Goal: Task Accomplishment & Management: Complete application form

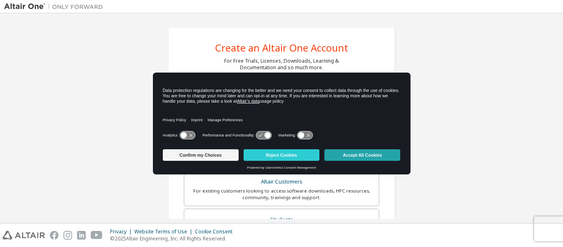
click at [357, 154] on button "Accept All Cookies" at bounding box center [362, 155] width 76 height 12
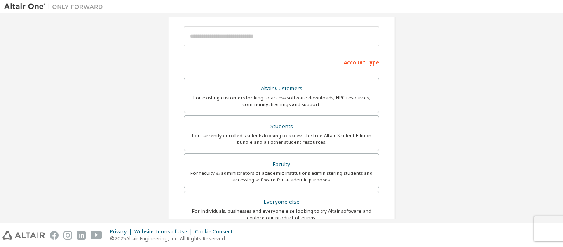
scroll to position [124, 0]
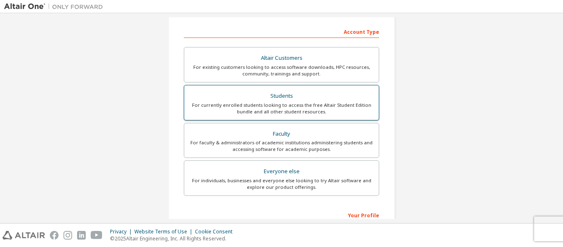
click at [312, 103] on div "For currently enrolled students looking to access the free Altair Student Editi…" at bounding box center [281, 108] width 185 height 13
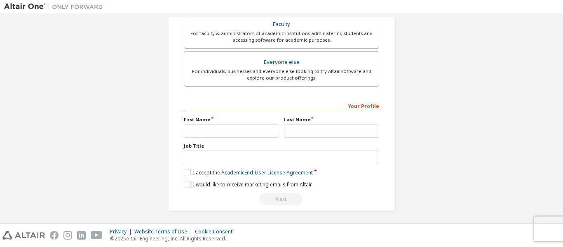
scroll to position [256, 0]
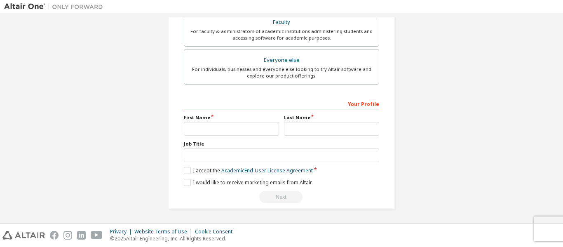
click at [196, 122] on div "First Name" at bounding box center [231, 124] width 100 height 21
click at [196, 130] on input "text" at bounding box center [231, 129] width 95 height 14
type input "******"
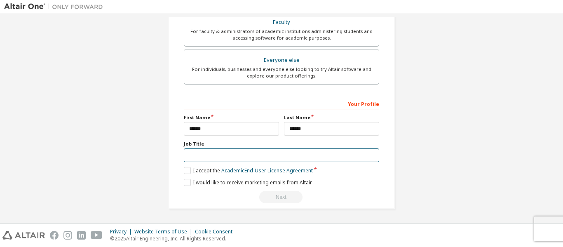
click at [231, 156] on input "text" at bounding box center [281, 155] width 195 height 14
type input "*"
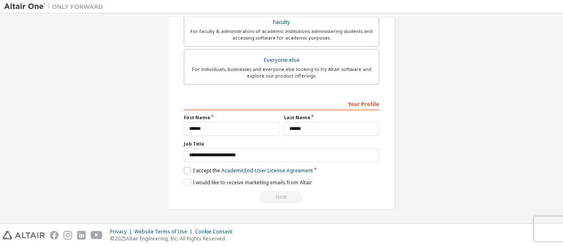
click at [187, 172] on label "I accept the Academic End-User License Agreement" at bounding box center [248, 170] width 129 height 7
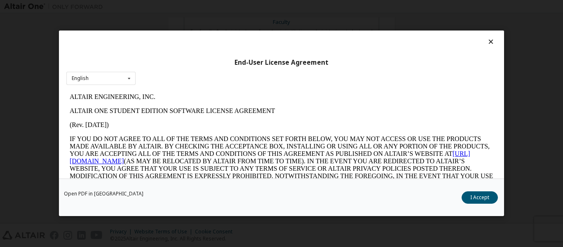
scroll to position [0, 0]
click at [481, 197] on button "I Accept" at bounding box center [480, 198] width 36 height 12
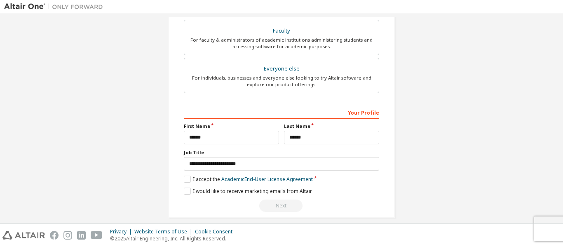
scroll to position [256, 0]
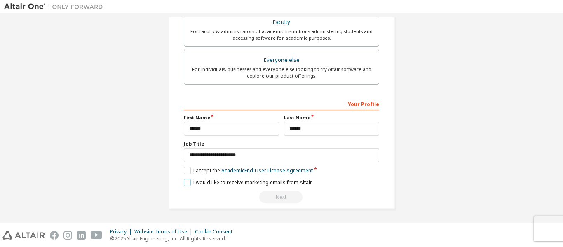
click at [186, 181] on label "I would like to receive marketing emails from Altair" at bounding box center [248, 182] width 128 height 7
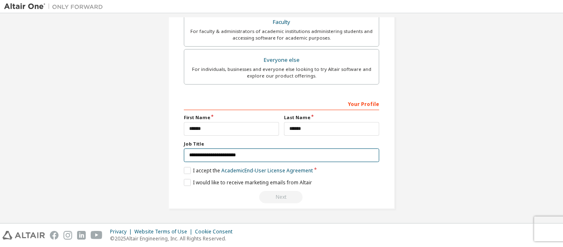
click at [245, 155] on input "**********" at bounding box center [281, 155] width 195 height 14
drag, startPoint x: 245, startPoint y: 155, endPoint x: 176, endPoint y: 154, distance: 69.7
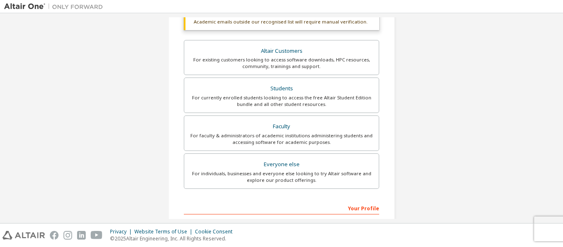
scroll to position [133, 0]
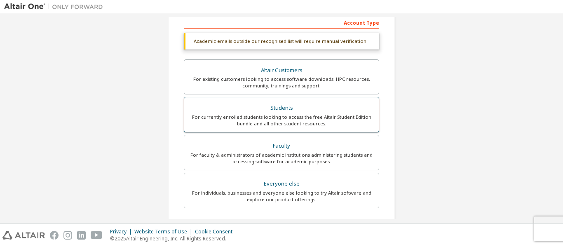
click at [275, 118] on div "For currently enrolled students looking to access the free Altair Student Editi…" at bounding box center [281, 120] width 185 height 13
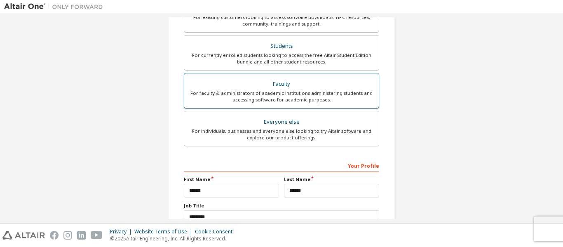
scroll to position [256, 0]
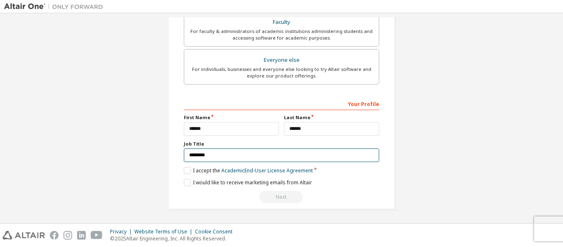
drag, startPoint x: 221, startPoint y: 154, endPoint x: 179, endPoint y: 155, distance: 42.1
type input "*"
type input "*****"
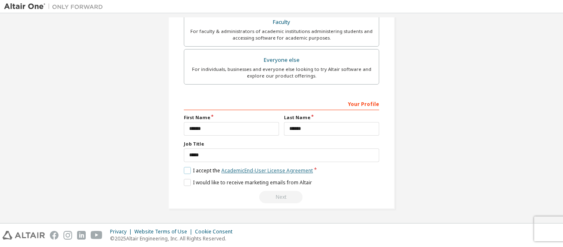
click at [247, 171] on link "Academic End-User License Agreement" at bounding box center [267, 170] width 92 height 7
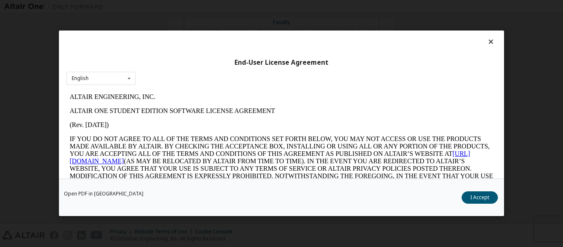
scroll to position [0, 0]
click at [100, 77] on div "English English" at bounding box center [100, 79] width 69 height 14
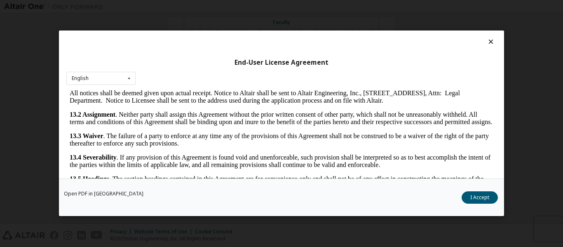
scroll to position [1375, 0]
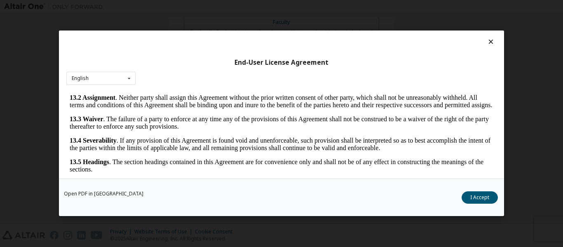
drag, startPoint x: 489, startPoint y: 100, endPoint x: 560, endPoint y: 288, distance: 200.8
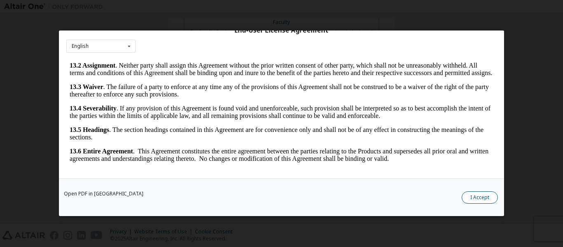
click at [480, 196] on button "I Accept" at bounding box center [480, 198] width 36 height 12
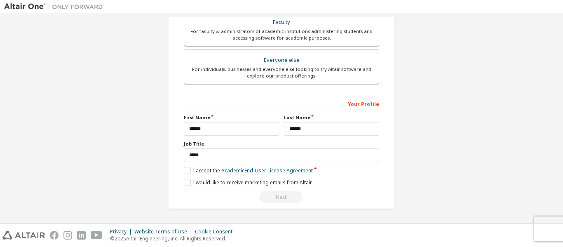
click at [274, 197] on div "Next" at bounding box center [281, 197] width 195 height 12
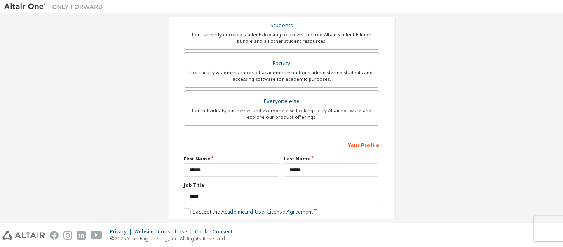
scroll to position [174, 0]
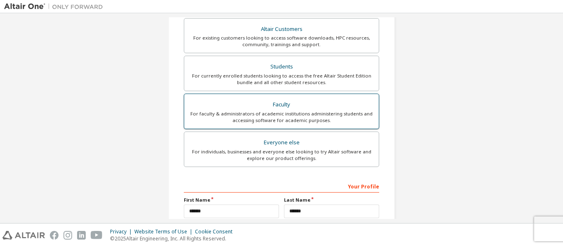
click at [314, 106] on div "Faculty" at bounding box center [281, 105] width 185 height 12
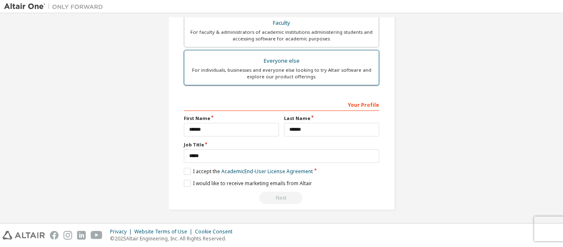
scroll to position [256, 0]
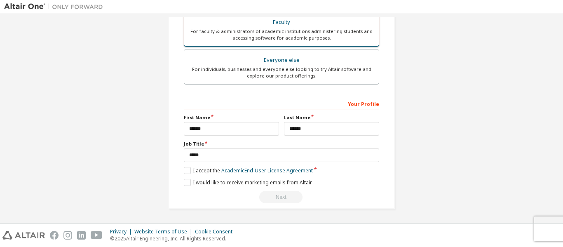
click at [287, 29] on div "For faculty & administrators of academic institutions administering students an…" at bounding box center [281, 34] width 185 height 13
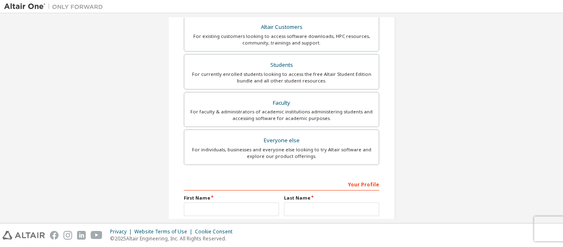
scroll to position [165, 0]
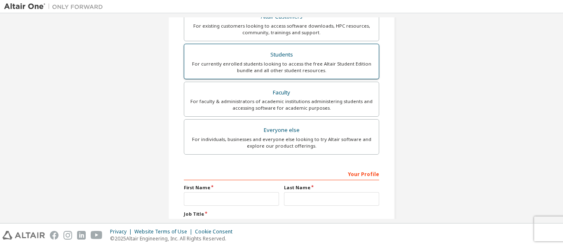
click at [291, 68] on div "For currently enrolled students looking to access the free Altair Student Editi…" at bounding box center [281, 67] width 185 height 13
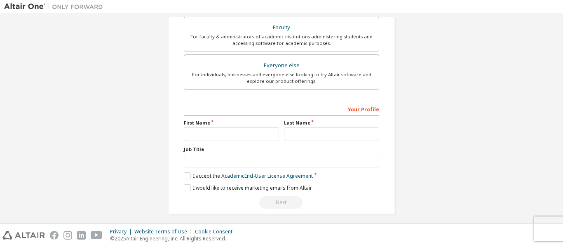
scroll to position [256, 0]
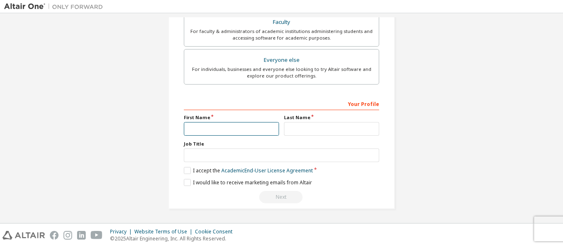
click at [205, 125] on input "text" at bounding box center [231, 129] width 95 height 14
type input "******"
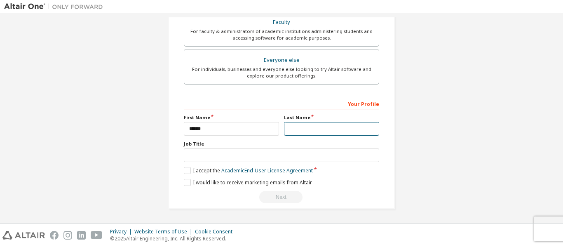
type input "******"
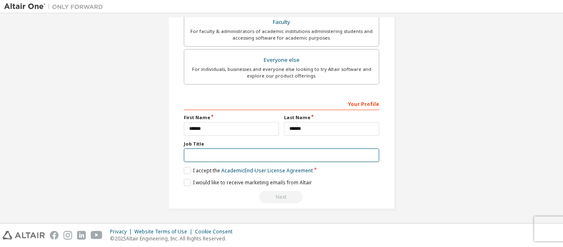
click at [213, 157] on input "text" at bounding box center [281, 155] width 195 height 14
type input "********"
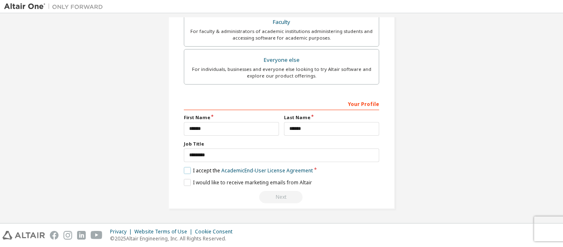
click at [184, 171] on label "I accept the Academic End-User License Agreement" at bounding box center [248, 170] width 129 height 7
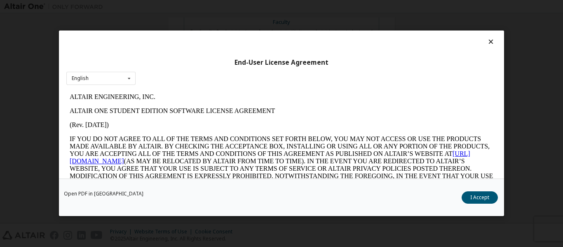
scroll to position [32, 0]
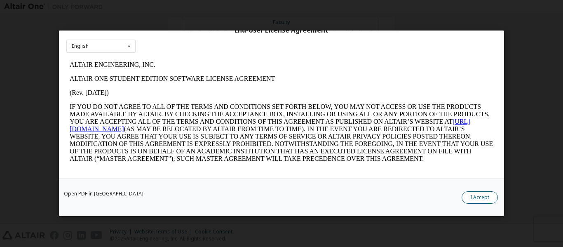
click at [475, 197] on button "I Accept" at bounding box center [480, 198] width 36 height 12
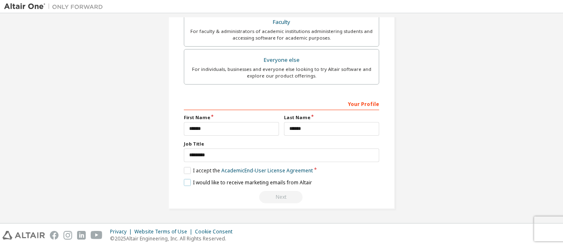
click at [187, 183] on label "I would like to receive marketing emails from Altair" at bounding box center [248, 182] width 128 height 7
click at [277, 196] on div "Next" at bounding box center [281, 197] width 195 height 12
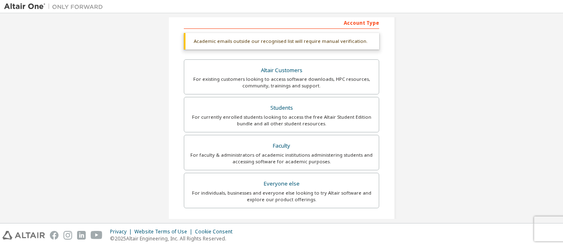
scroll to position [174, 0]
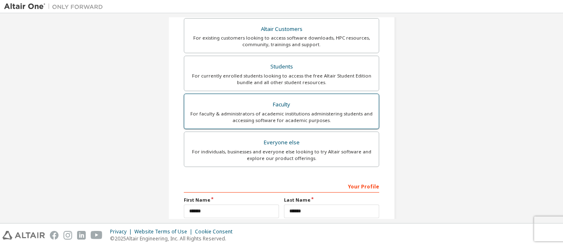
click at [291, 110] on div "Faculty" at bounding box center [281, 105] width 185 height 12
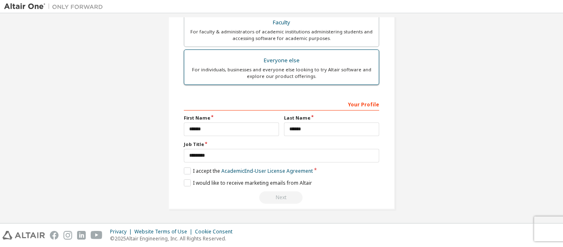
scroll to position [256, 0]
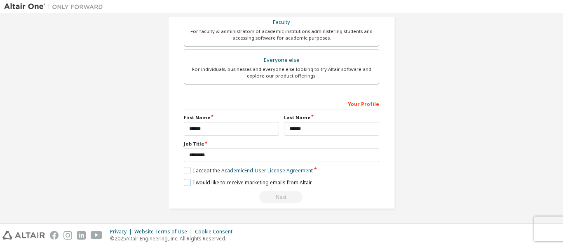
click at [184, 182] on label "I would like to receive marketing emails from Altair" at bounding box center [248, 182] width 128 height 7
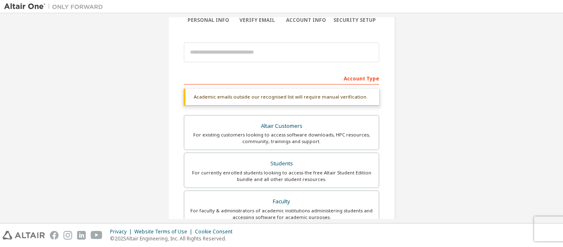
scroll to position [82, 0]
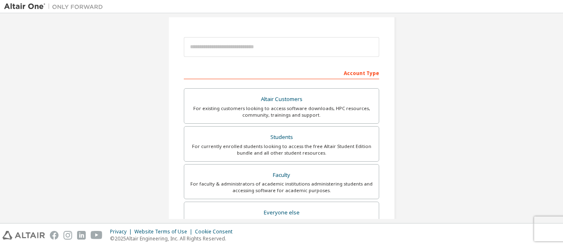
scroll to position [41, 0]
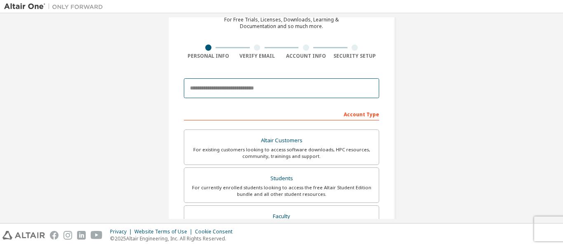
click at [214, 89] on input "email" at bounding box center [281, 88] width 195 height 20
type input "**********"
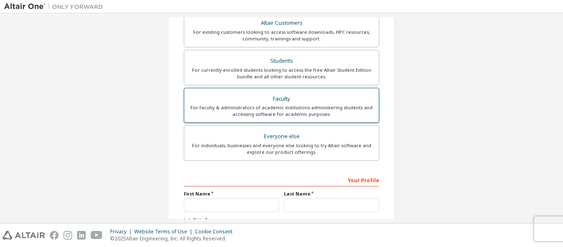
scroll to position [165, 0]
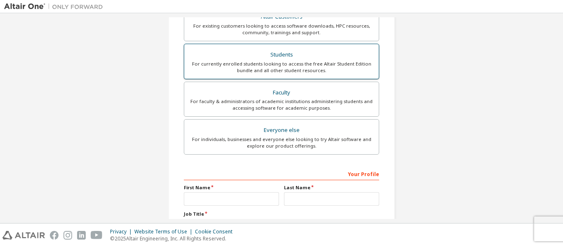
click at [298, 59] on div "Students" at bounding box center [281, 55] width 185 height 12
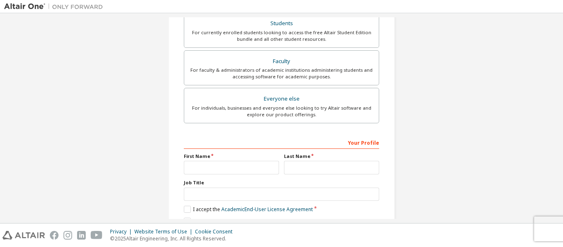
scroll to position [235, 0]
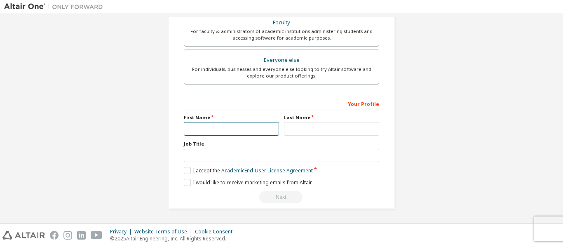
click at [209, 125] on input "text" at bounding box center [231, 129] width 95 height 14
type input "******"
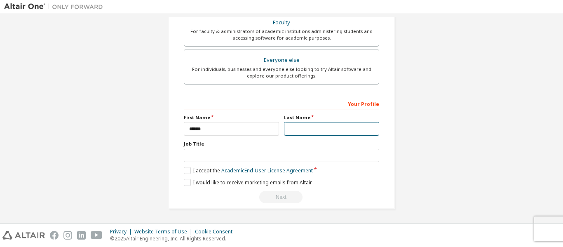
type input "******"
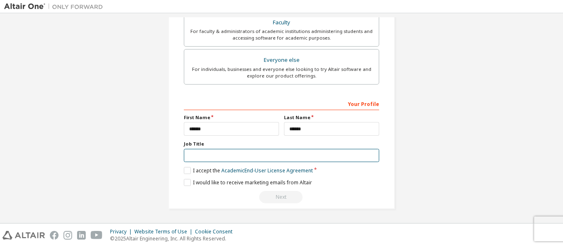
click at [216, 154] on input "text" at bounding box center [281, 156] width 195 height 14
type input "********"
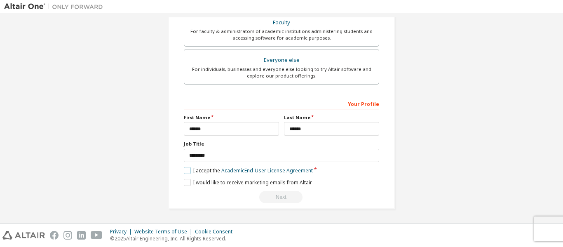
click at [184, 172] on label "I accept the Academic End-User License Agreement" at bounding box center [248, 170] width 129 height 7
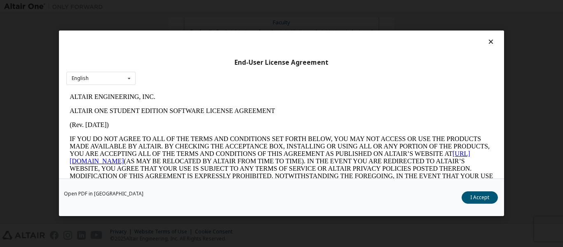
scroll to position [0, 0]
click at [475, 196] on button "I Accept" at bounding box center [480, 198] width 36 height 12
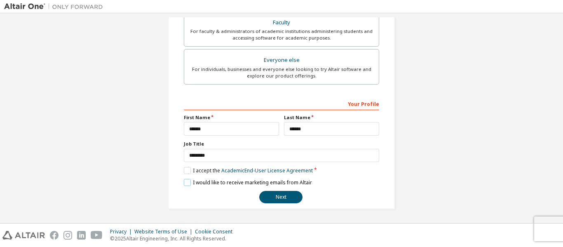
click at [188, 181] on label "I would like to receive marketing emails from Altair" at bounding box center [248, 182] width 128 height 7
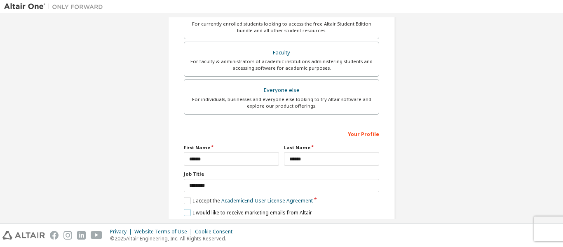
scroll to position [235, 0]
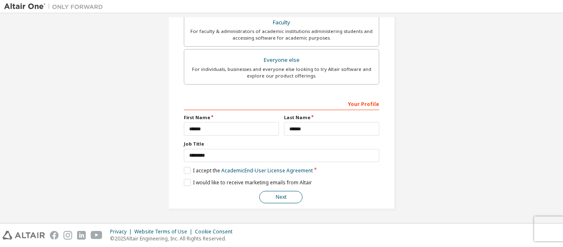
click at [284, 198] on button "Next" at bounding box center [280, 197] width 43 height 12
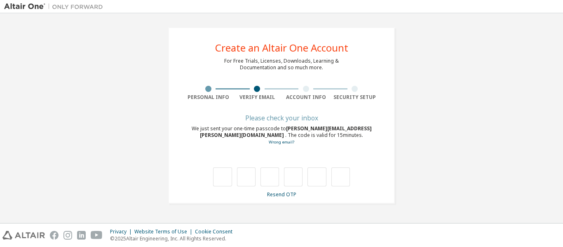
scroll to position [0, 0]
type input "*"
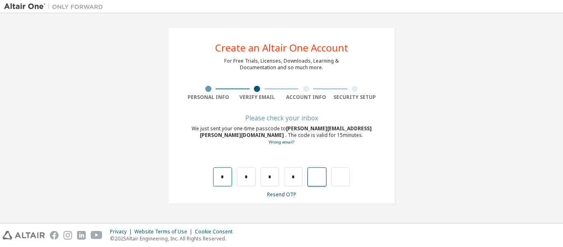
type input "*"
